Goal: Task Accomplishment & Management: Manage account settings

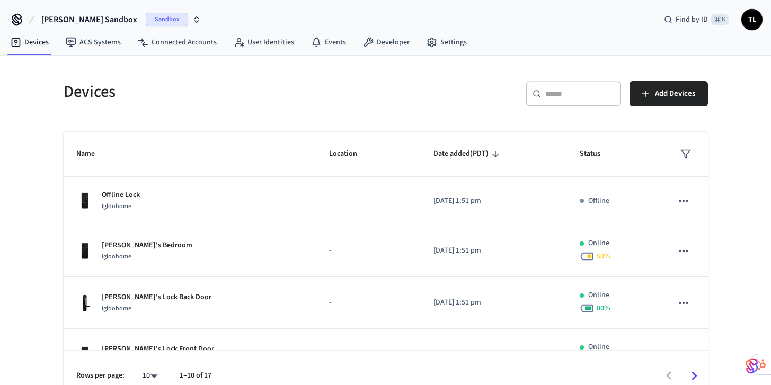
click at [146, 21] on span "Sandbox" at bounding box center [167, 20] width 42 height 14
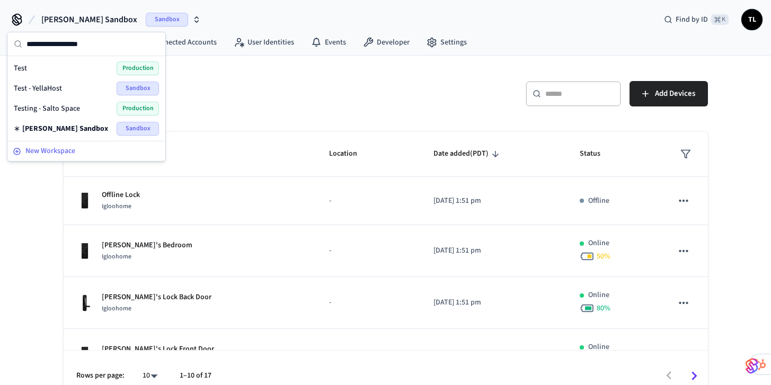
click at [145, 148] on div "New Workspace" at bounding box center [86, 151] width 147 height 11
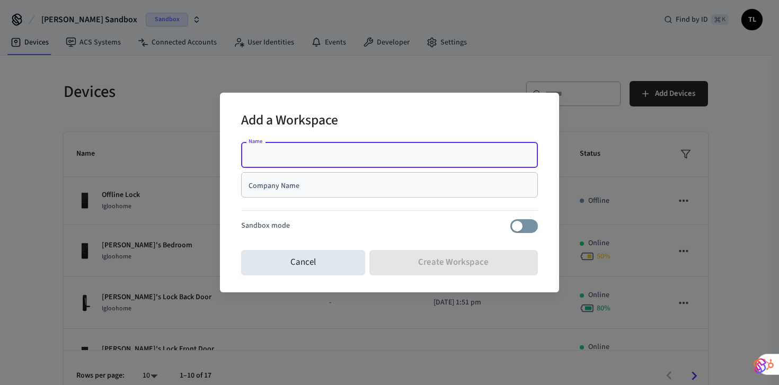
type input "*"
type input "**********"
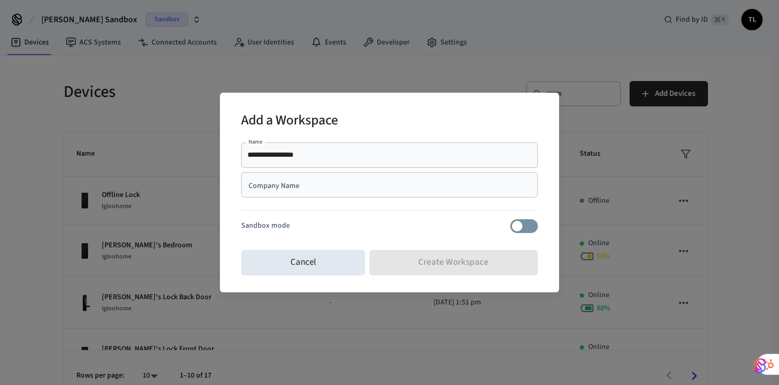
click at [450, 194] on div "Company Name" at bounding box center [389, 184] width 297 height 25
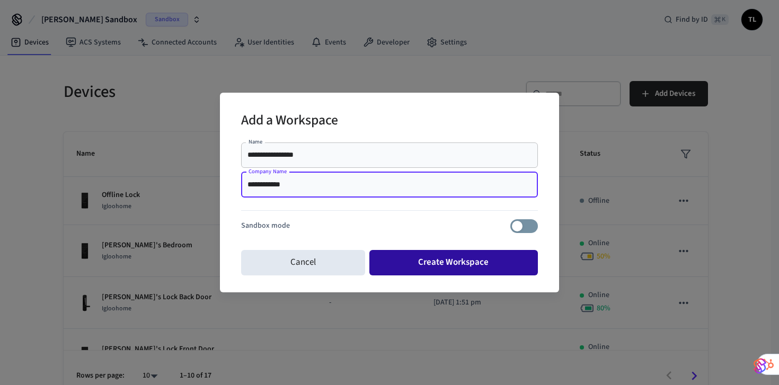
type input "**********"
click at [415, 270] on button "Create Workspace" at bounding box center [453, 262] width 169 height 25
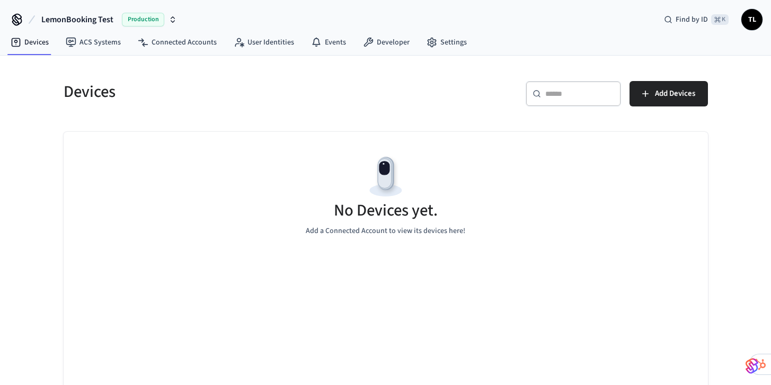
click at [150, 17] on span "Production" at bounding box center [143, 20] width 42 height 14
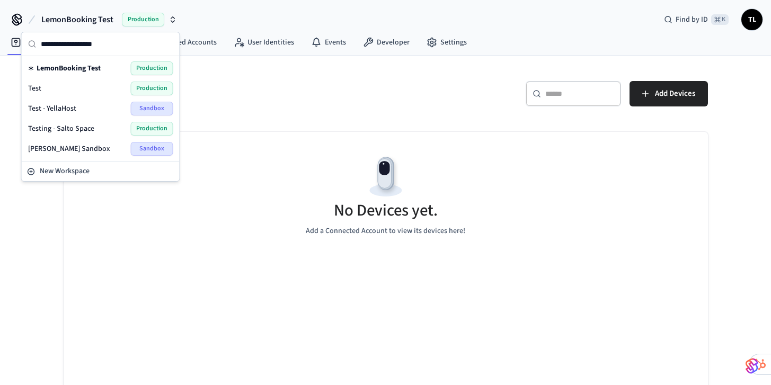
click at [160, 145] on span "Sandbox" at bounding box center [152, 149] width 42 height 14
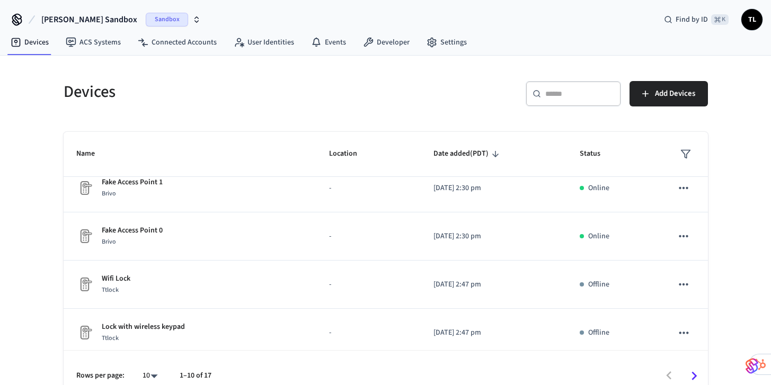
click at [146, 23] on span "Sandbox" at bounding box center [167, 20] width 42 height 14
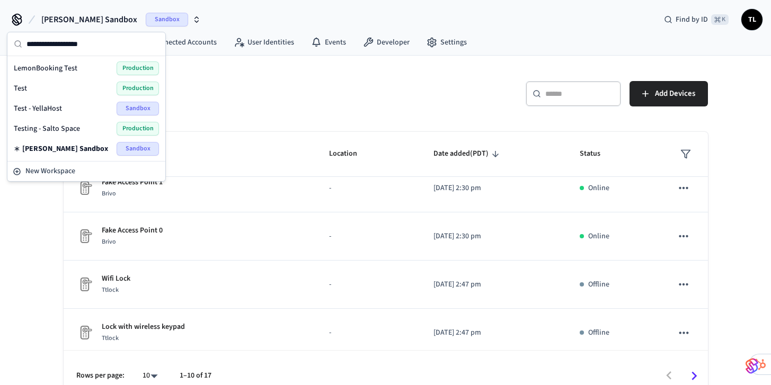
click at [101, 69] on div "LemonBooking Test Production" at bounding box center [86, 68] width 145 height 14
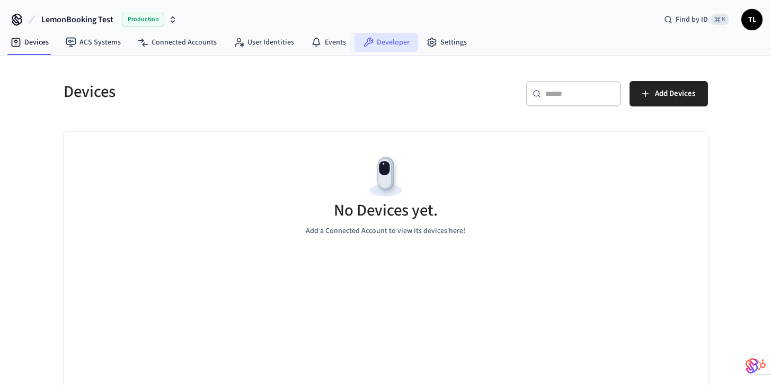
click at [389, 45] on link "Developer" at bounding box center [386, 42] width 64 height 19
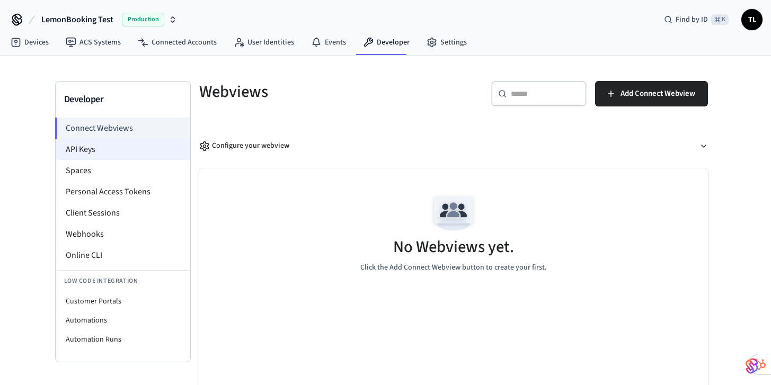
click at [155, 151] on li "API Keys" at bounding box center [123, 149] width 135 height 21
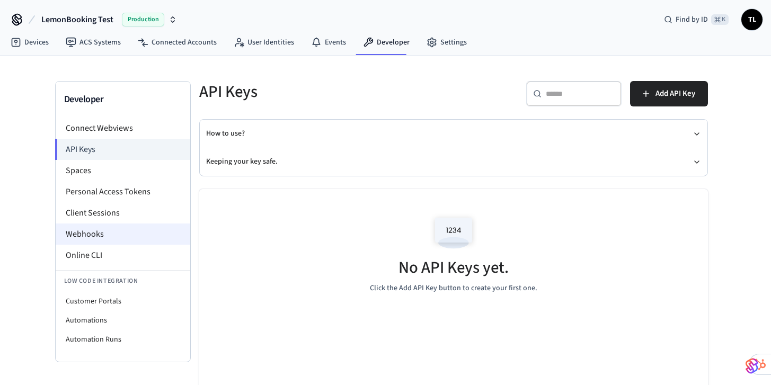
click at [123, 237] on li "Webhooks" at bounding box center [123, 234] width 135 height 21
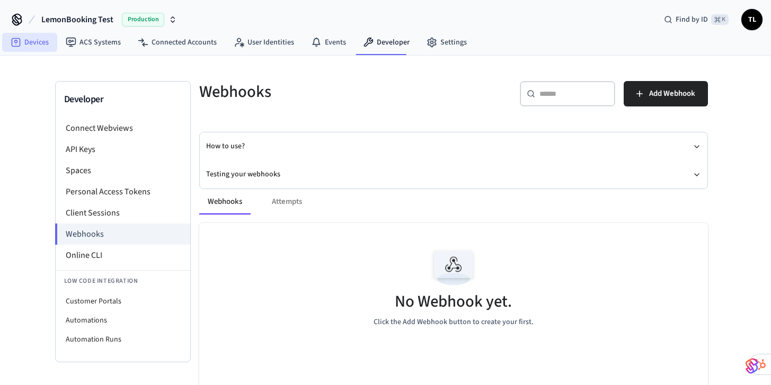
click at [24, 43] on link "Devices" at bounding box center [29, 42] width 55 height 19
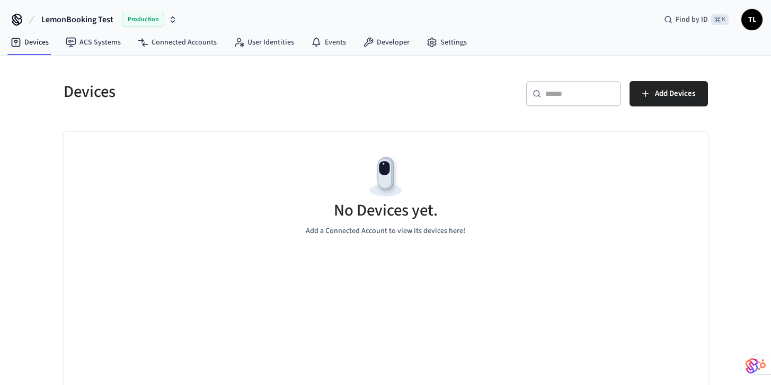
click at [679, 110] on div "​ ​ Add Devices" at bounding box center [550, 98] width 316 height 34
click at [669, 99] on span "Add Devices" at bounding box center [675, 94] width 40 height 14
